Goal: Obtain resource: Download file/media

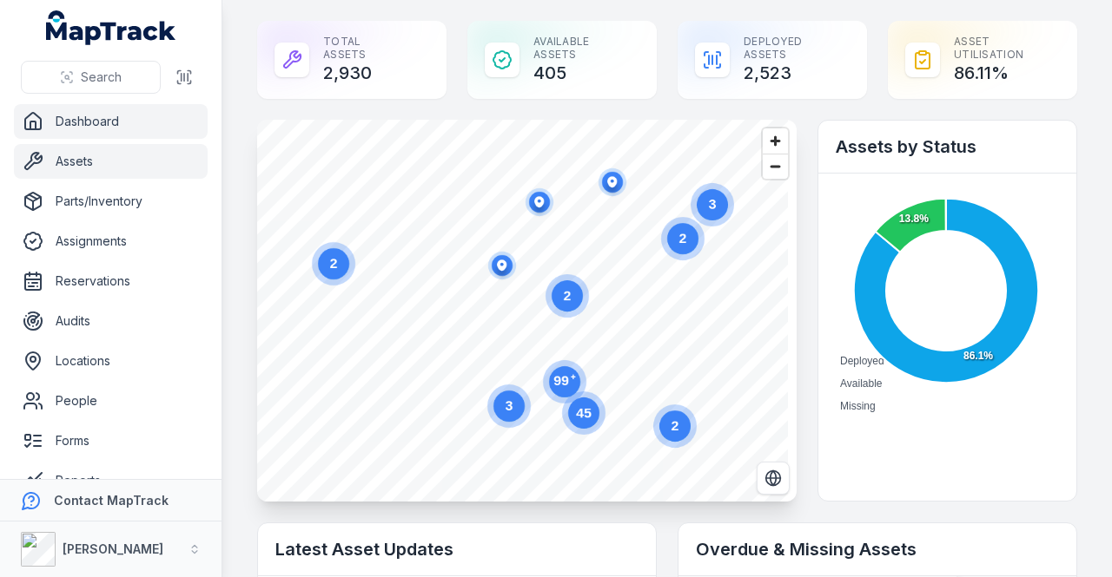
click at [61, 160] on link "Assets" at bounding box center [111, 161] width 194 height 35
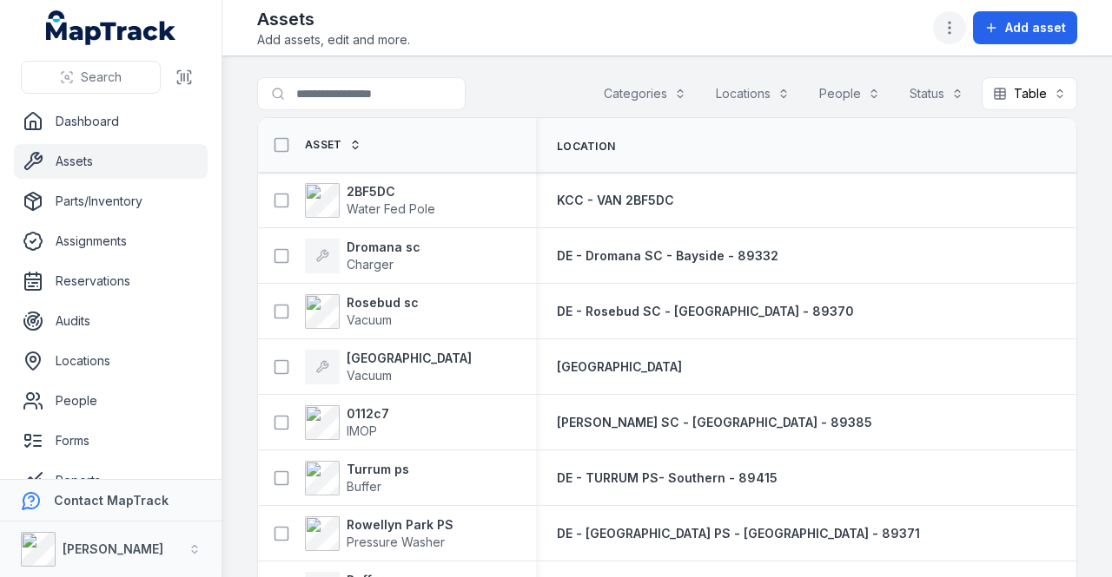
click at [955, 25] on icon "button" at bounding box center [948, 27] width 17 height 17
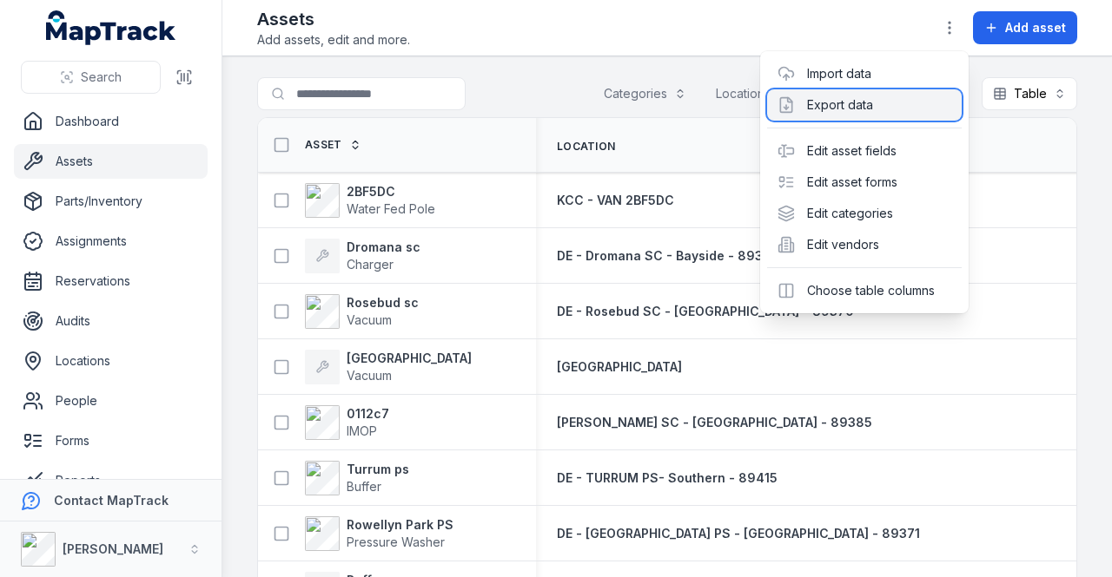
click at [829, 99] on div "Export data" at bounding box center [864, 104] width 195 height 31
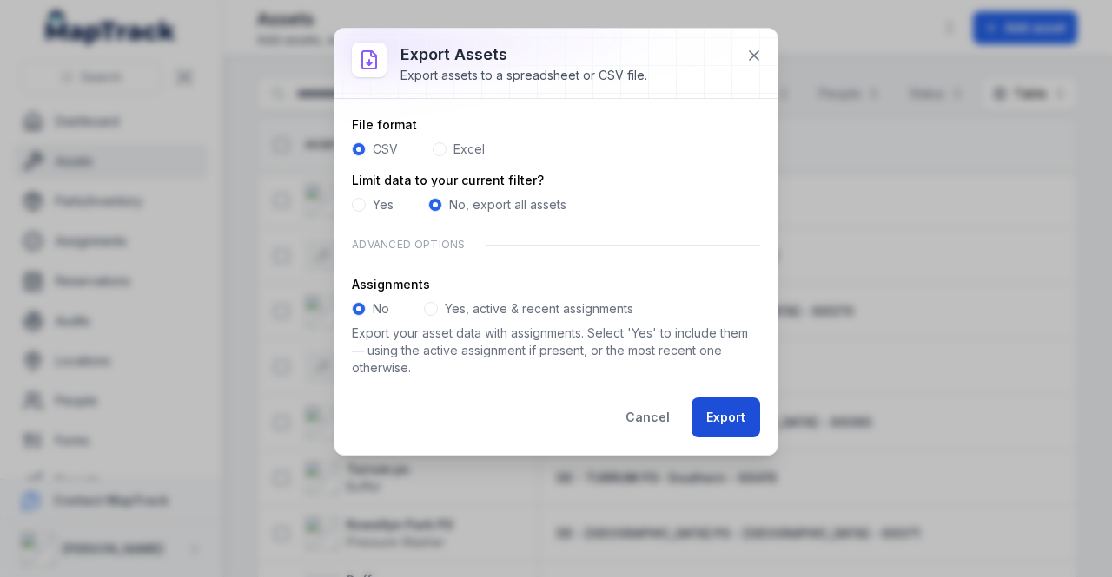
click at [717, 416] on button "Export" at bounding box center [725, 418] width 69 height 40
click at [742, 418] on button "Export" at bounding box center [725, 418] width 69 height 40
click at [729, 426] on button "Export" at bounding box center [725, 418] width 69 height 40
click at [653, 216] on form "File format CSV Excel Limit data to your current filter? Yes No, export all ass…" at bounding box center [556, 276] width 408 height 321
click at [721, 407] on button "Export" at bounding box center [725, 418] width 69 height 40
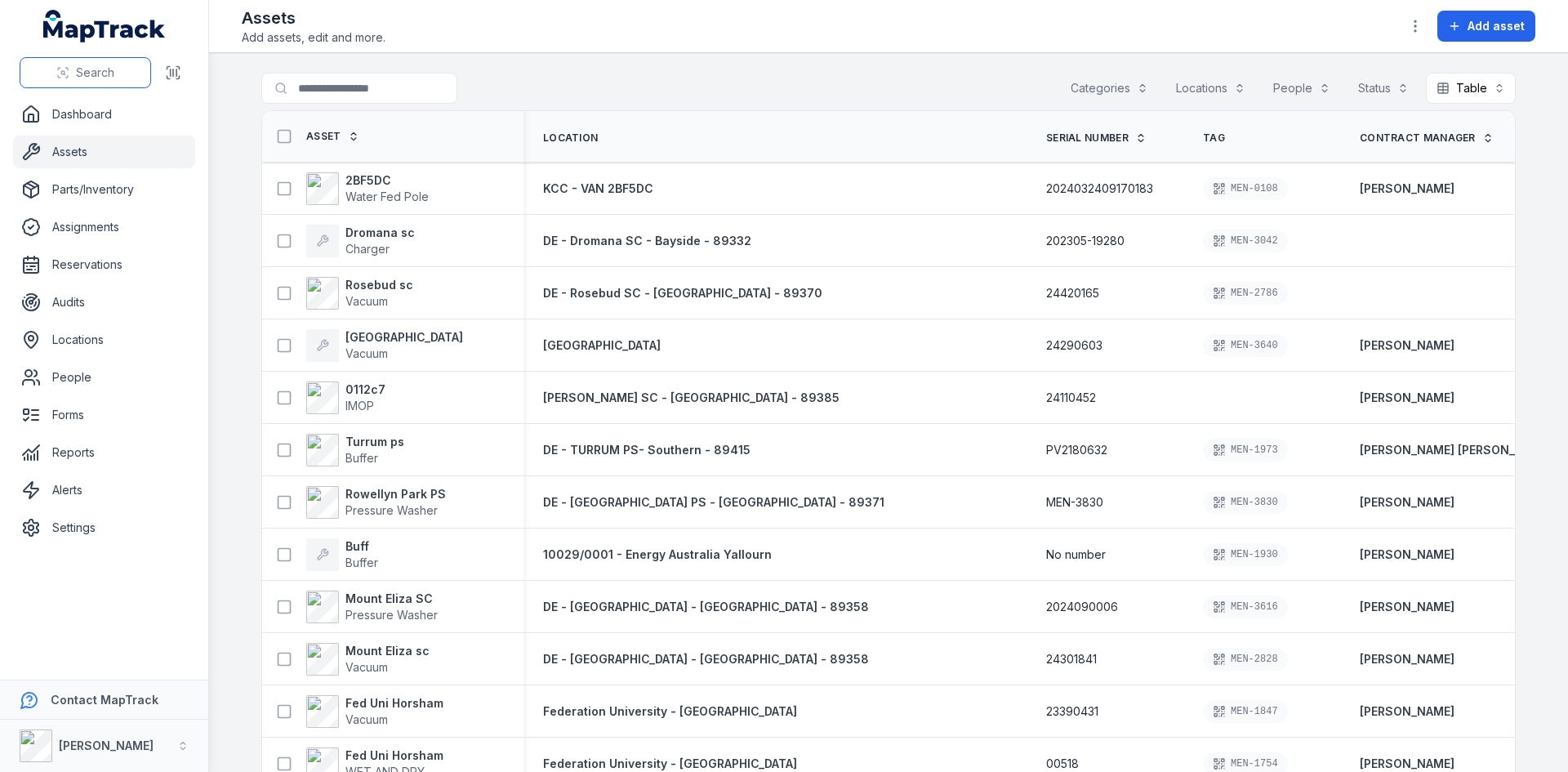
click at [94, 61] on button "Search" at bounding box center [86, 72] width 132 height 31
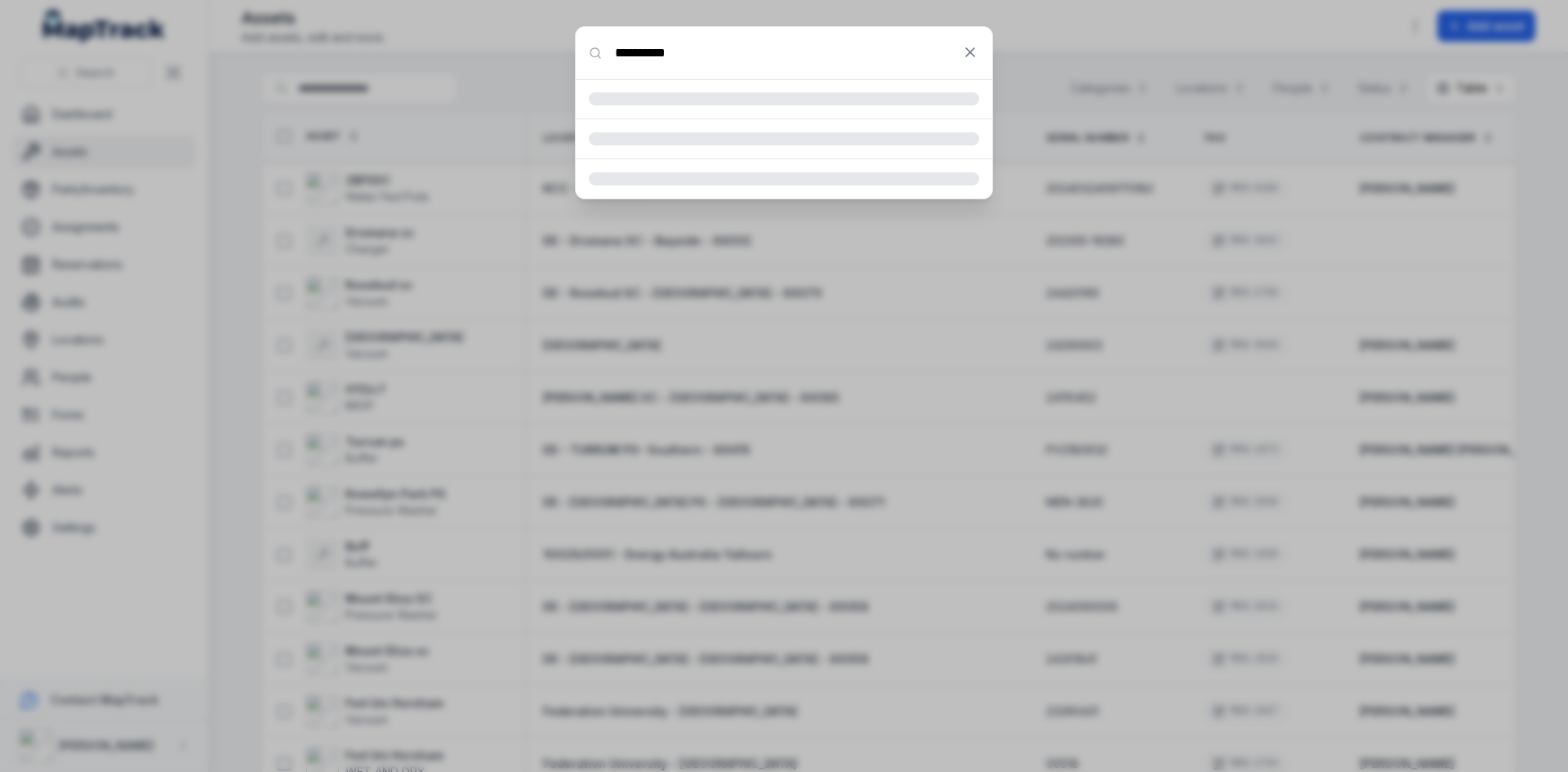
type input "**********"
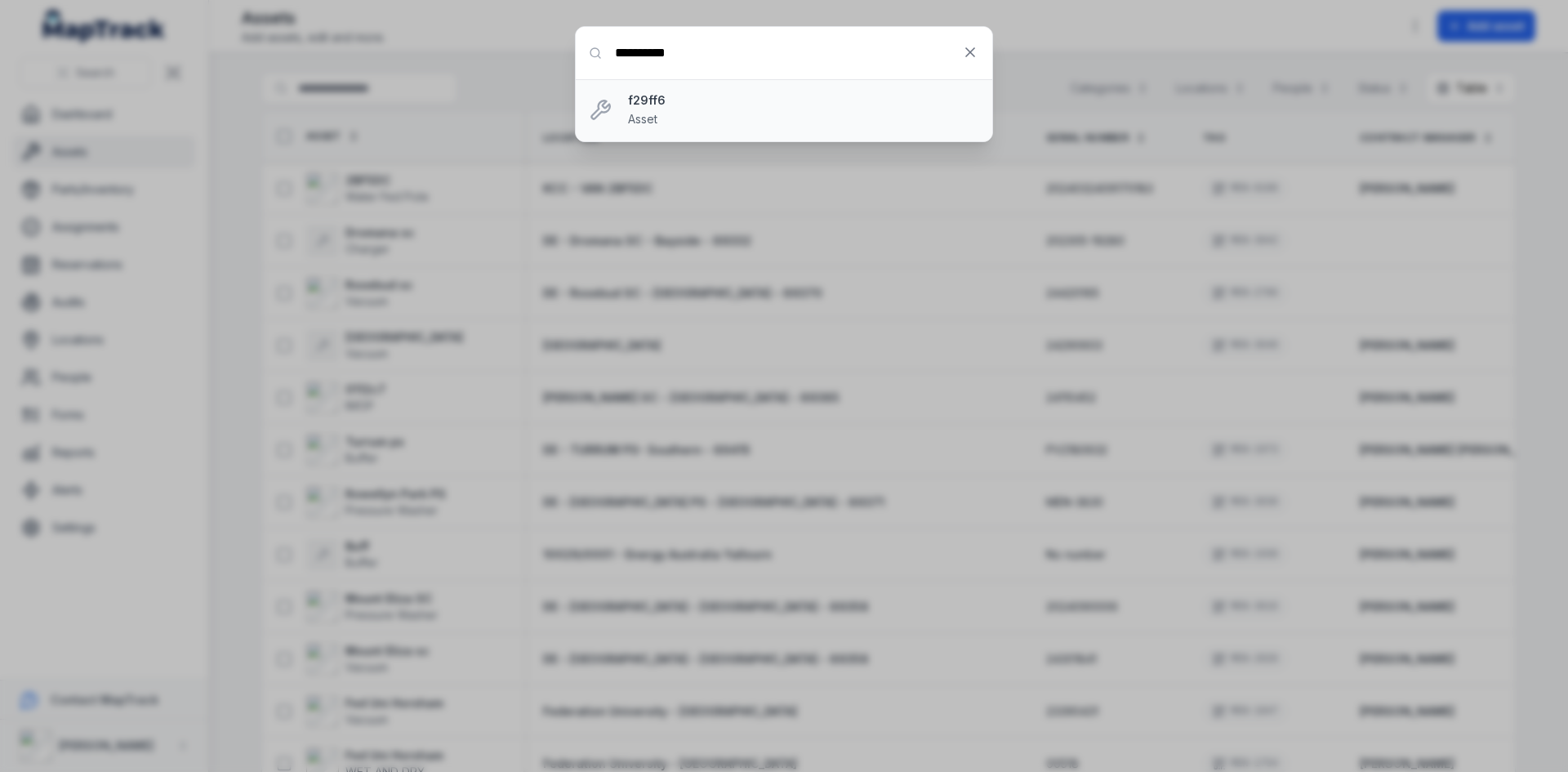
click at [675, 131] on li "f29ff6 Asset" at bounding box center [784, 110] width 417 height 62
click at [655, 102] on strong "f29ff6" at bounding box center [803, 100] width 351 height 16
